Goal: Task Accomplishment & Management: Use online tool/utility

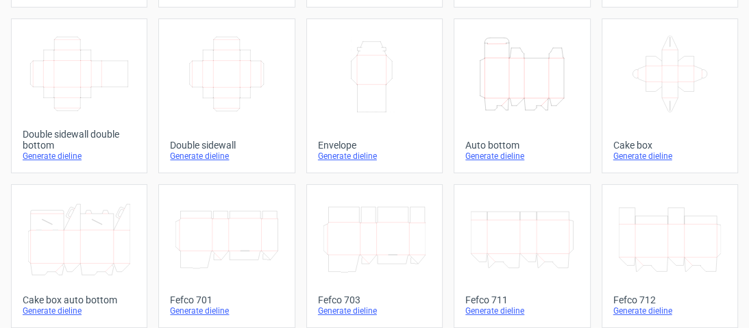
scroll to position [219, 0]
click at [485, 161] on div "Generate dieline" at bounding box center [521, 155] width 113 height 11
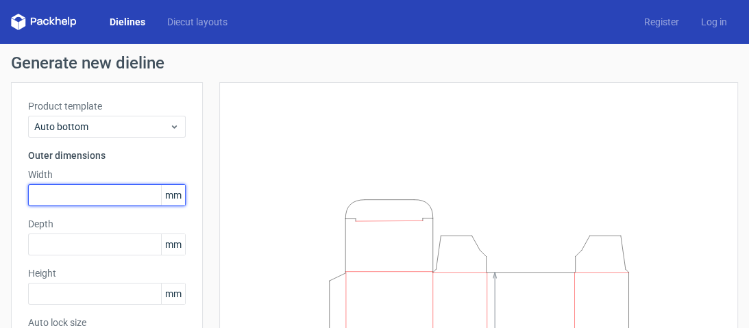
click at [89, 186] on input "text" at bounding box center [107, 195] width 158 height 22
type input "74"
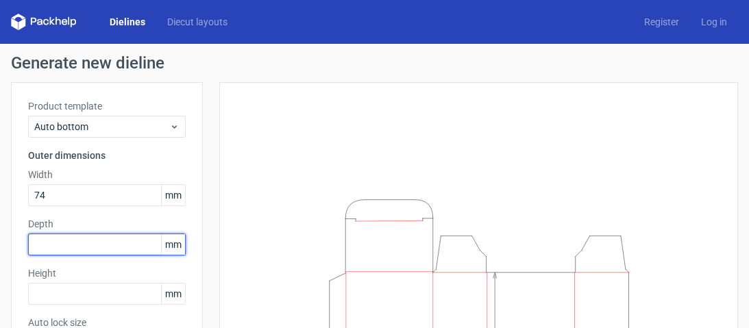
click at [104, 234] on input "text" at bounding box center [107, 245] width 158 height 22
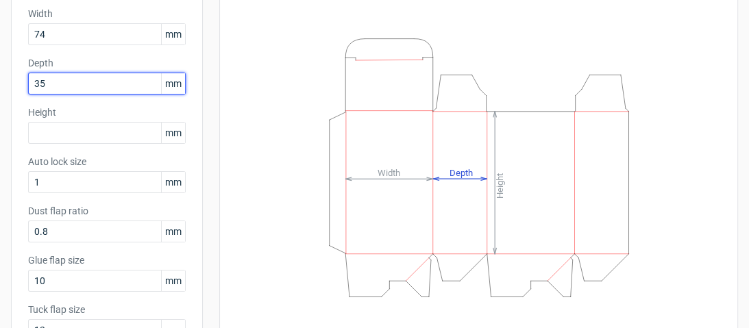
scroll to position [164, 0]
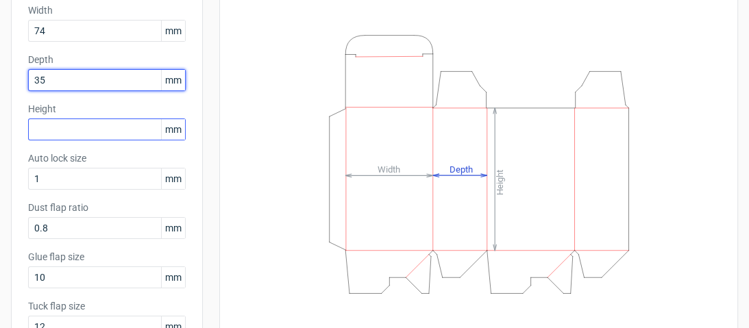
type input "35"
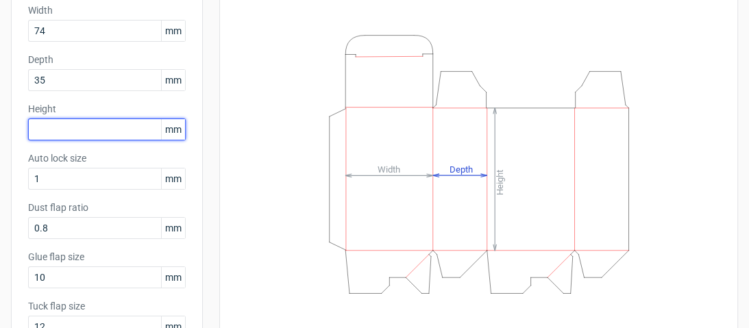
click at [91, 138] on input "text" at bounding box center [107, 130] width 158 height 22
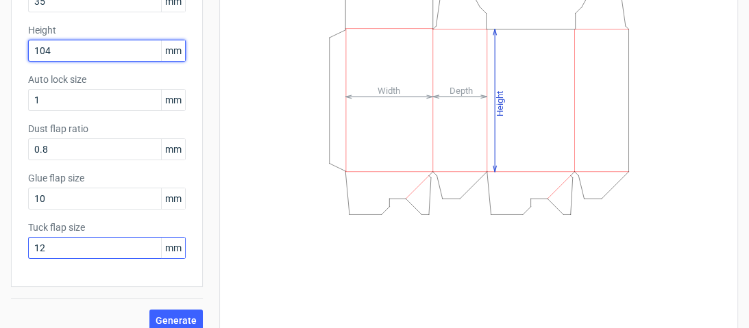
scroll to position [257, 0]
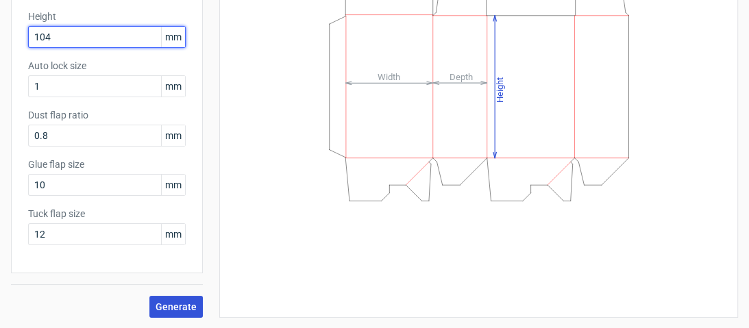
type input "104"
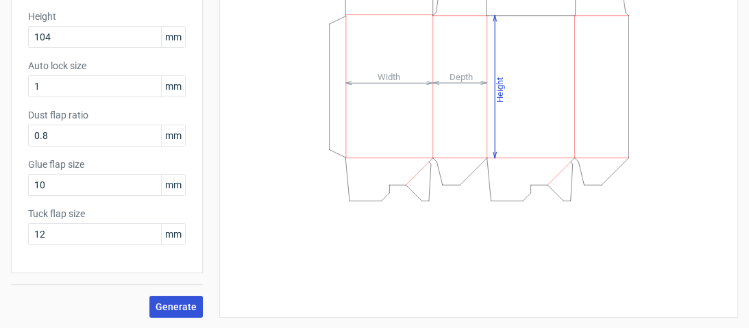
click at [174, 302] on span "Generate" at bounding box center [176, 307] width 41 height 10
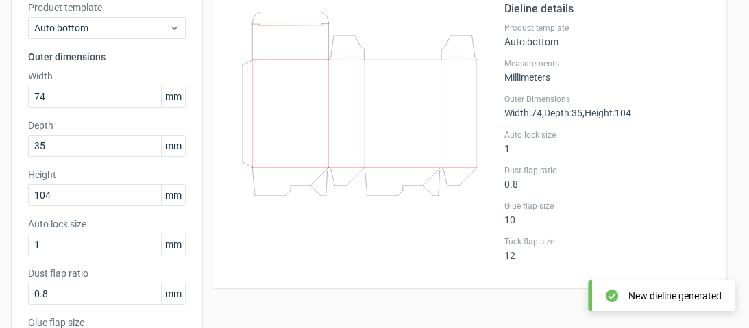
scroll to position [93, 0]
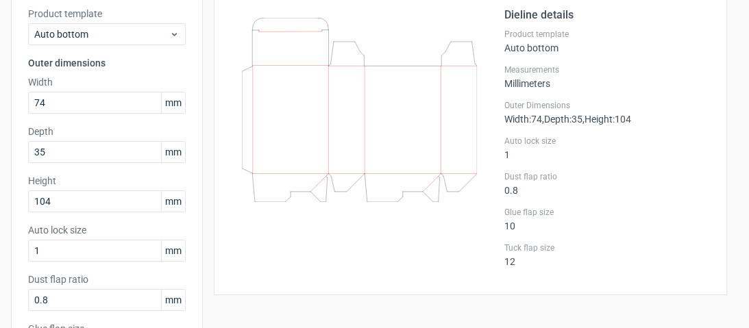
click at [392, 48] on icon at bounding box center [359, 110] width 235 height 184
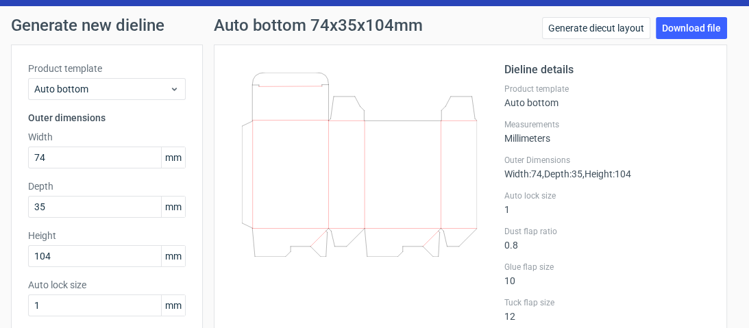
scroll to position [0, 0]
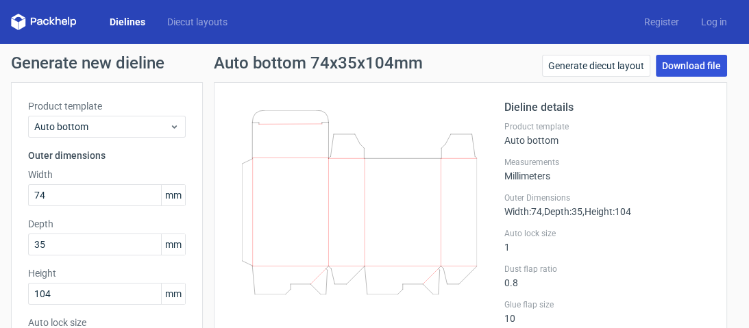
click at [666, 71] on link "Download file" at bounding box center [691, 66] width 71 height 22
